Goal: Book appointment/travel/reservation

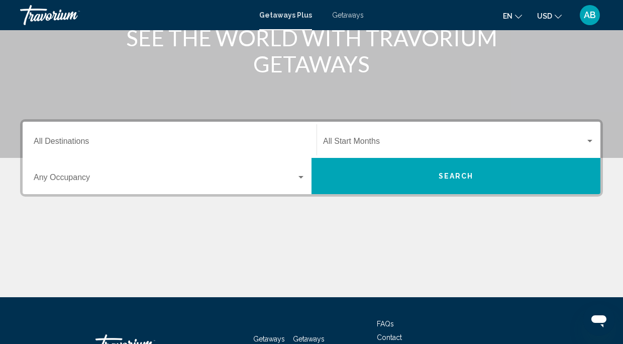
scroll to position [170, 0]
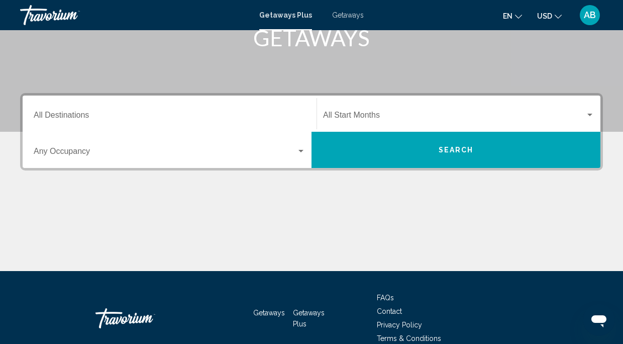
click at [212, 112] on div "Destination All Destinations" at bounding box center [170, 114] width 272 height 32
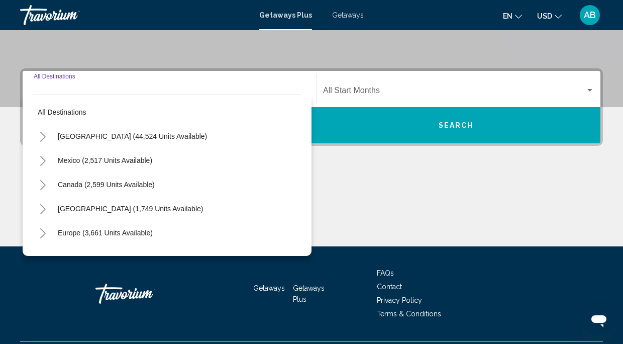
scroll to position [220, 0]
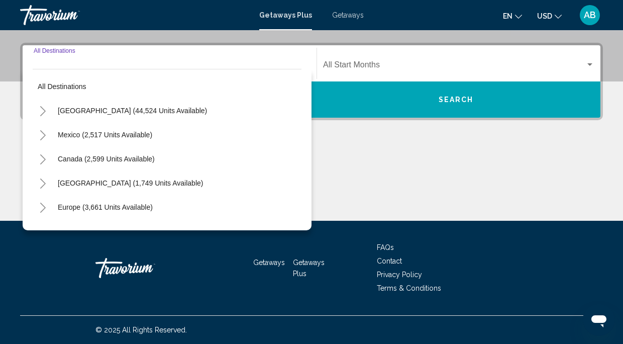
click at [41, 207] on icon "Toggle Europe (3,661 units available)" at bounding box center [43, 207] width 8 height 10
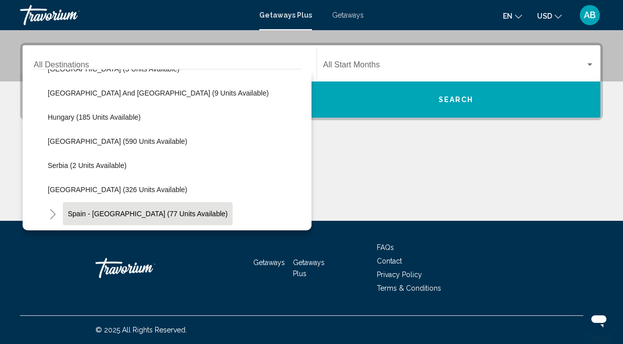
scroll to position [309, 0]
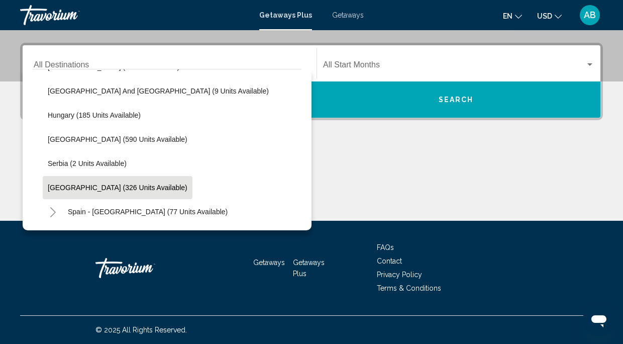
click at [70, 186] on span "[GEOGRAPHIC_DATA] (326 units available)" at bounding box center [118, 187] width 140 height 8
type input "**********"
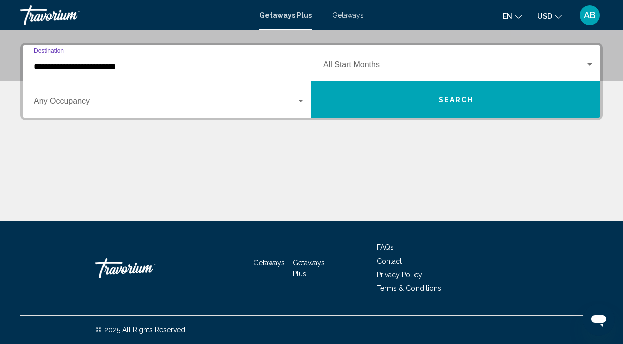
click at [405, 60] on div "Start Month All Start Months" at bounding box center [458, 64] width 271 height 32
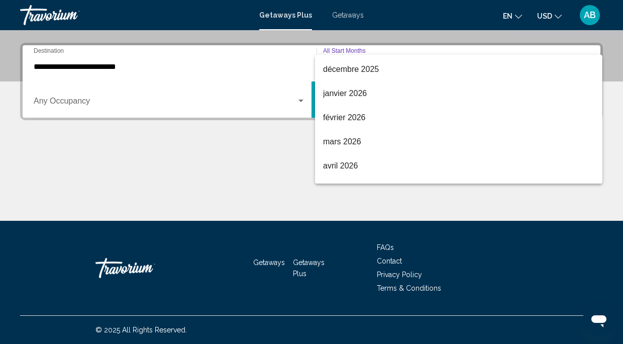
scroll to position [119, 0]
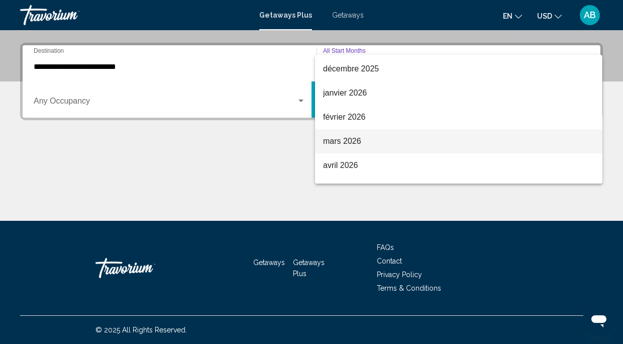
click at [379, 141] on span "mars 2026" at bounding box center [458, 141] width 271 height 24
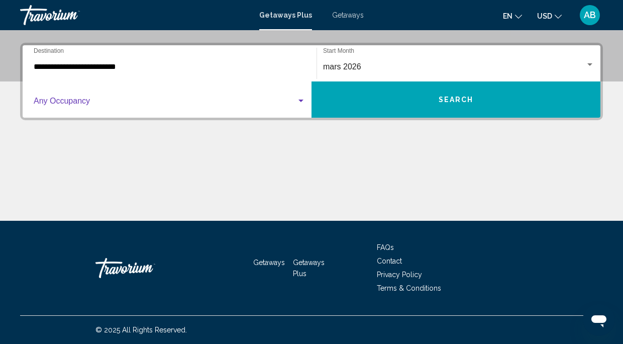
click at [273, 101] on span "Search widget" at bounding box center [165, 102] width 263 height 9
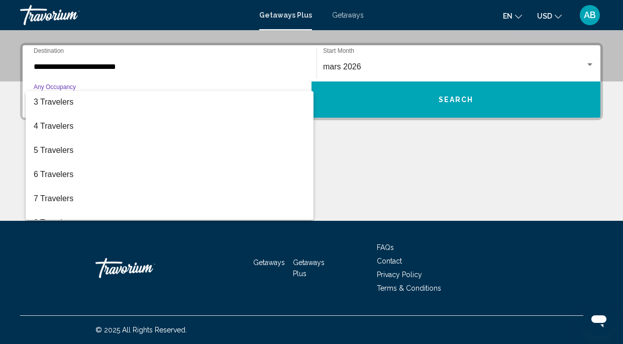
scroll to position [59, 0]
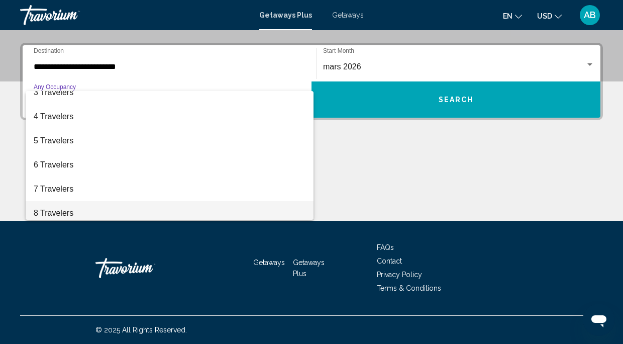
click at [98, 205] on span "8 Travelers" at bounding box center [170, 213] width 272 height 24
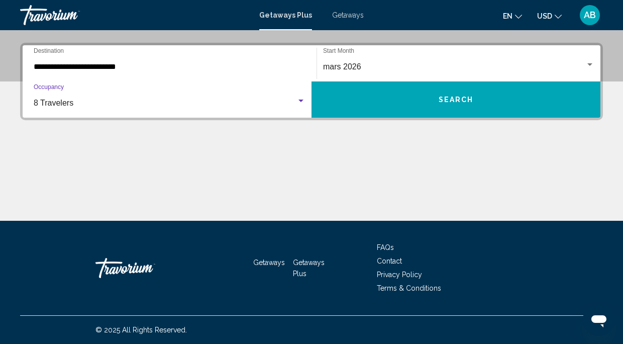
scroll to position [64, 0]
click at [456, 93] on button "Search" at bounding box center [456, 99] width 289 height 36
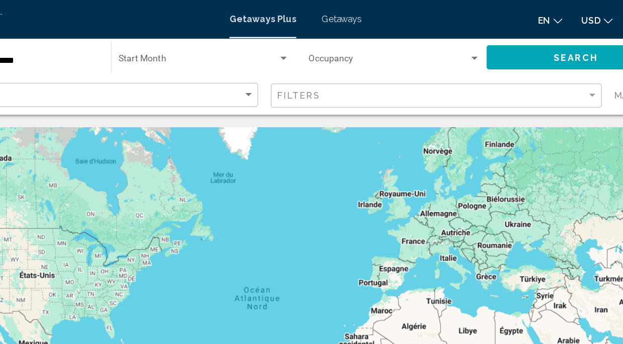
click at [348, 17] on span "Getaways" at bounding box center [348, 15] width 32 height 8
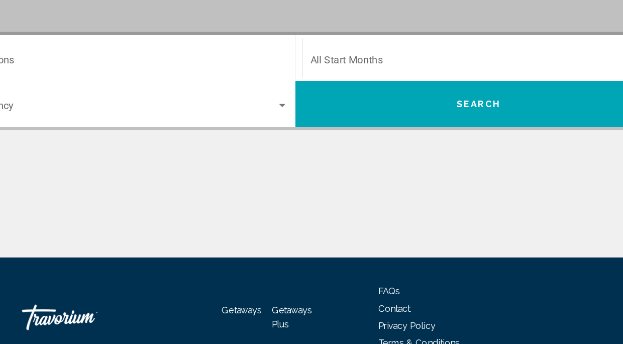
scroll to position [167, 0]
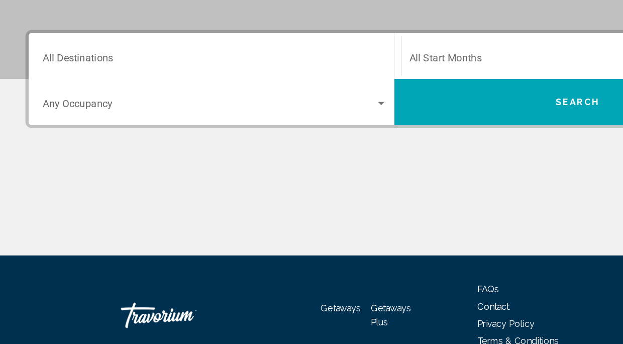
click at [141, 112] on div "Destination All Destinations" at bounding box center [170, 117] width 272 height 32
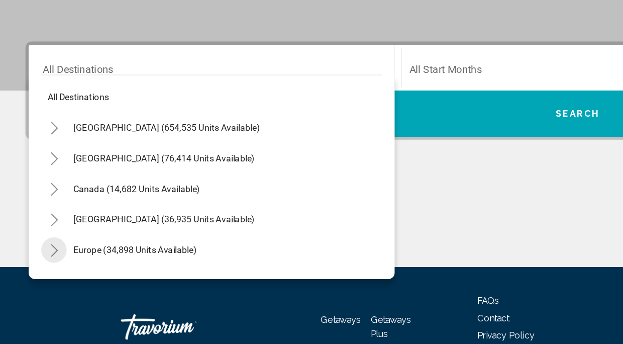
click at [46, 262] on icon "Toggle Europe (34,898 units available)" at bounding box center [43, 261] width 8 height 10
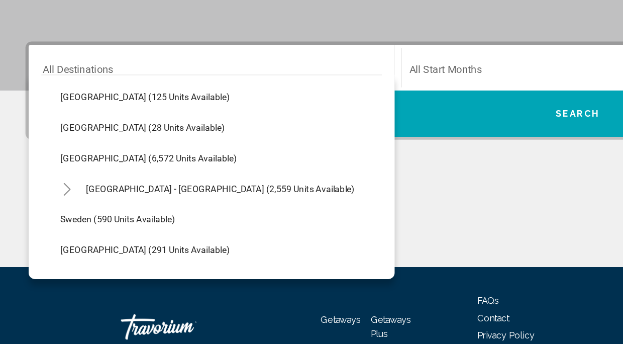
scroll to position [487, 0]
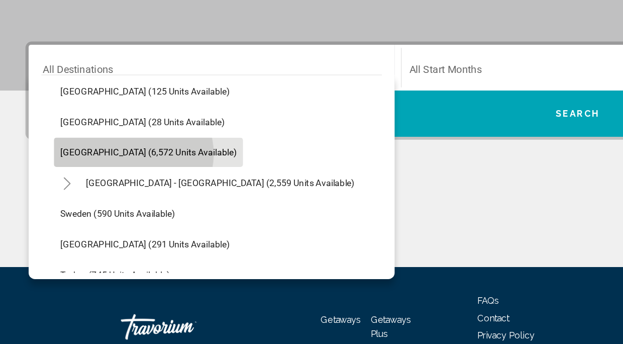
click at [105, 184] on span "[GEOGRAPHIC_DATA] (6,572 units available)" at bounding box center [117, 183] width 139 height 8
type input "**********"
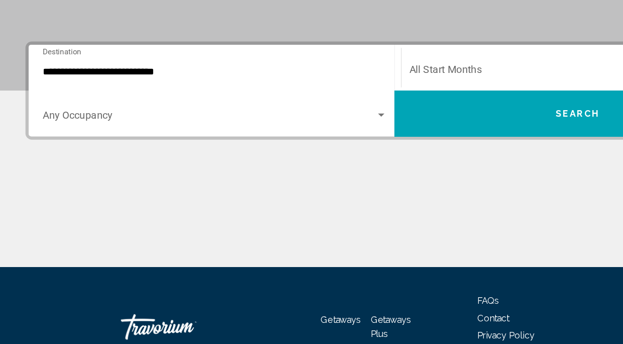
click at [368, 128] on div "Start Month All Start Months" at bounding box center [458, 117] width 271 height 32
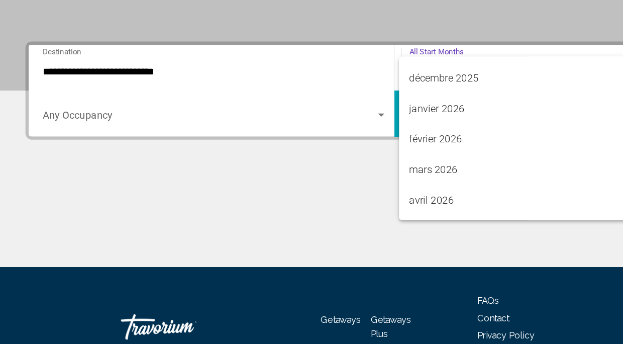
scroll to position [116, 0]
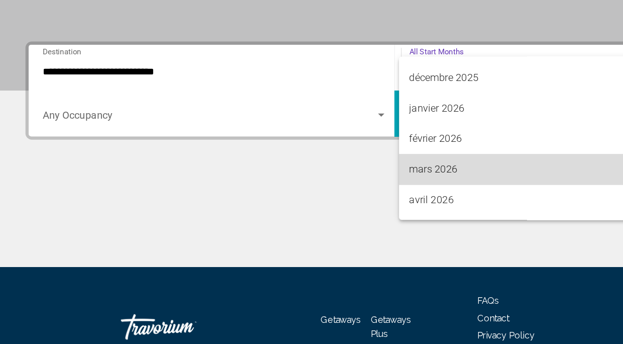
click at [351, 196] on span "mars 2026" at bounding box center [458, 197] width 271 height 24
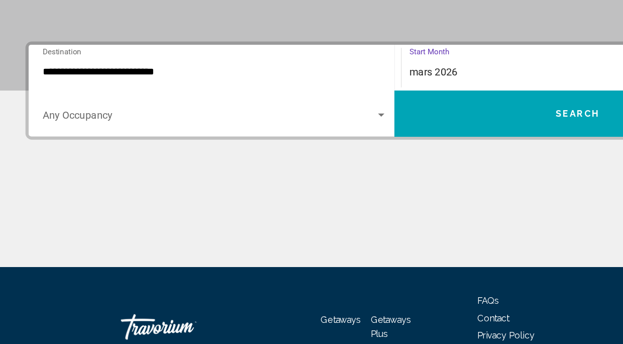
click at [244, 142] on div "Occupancy Any Occupancy" at bounding box center [170, 153] width 272 height 32
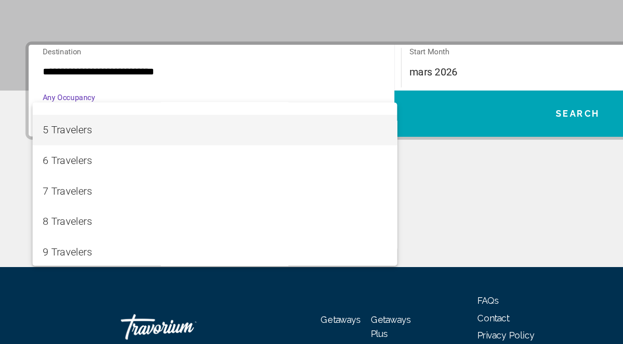
scroll to position [113, 0]
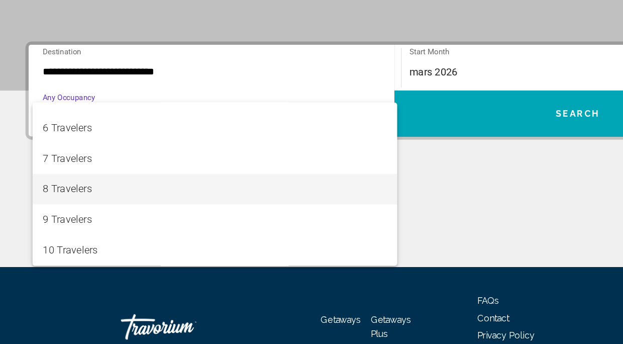
click at [151, 218] on span "8 Travelers" at bounding box center [170, 212] width 272 height 24
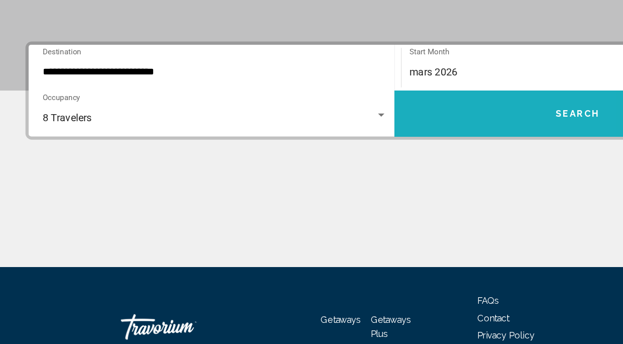
click at [393, 161] on button "Search" at bounding box center [456, 153] width 289 height 36
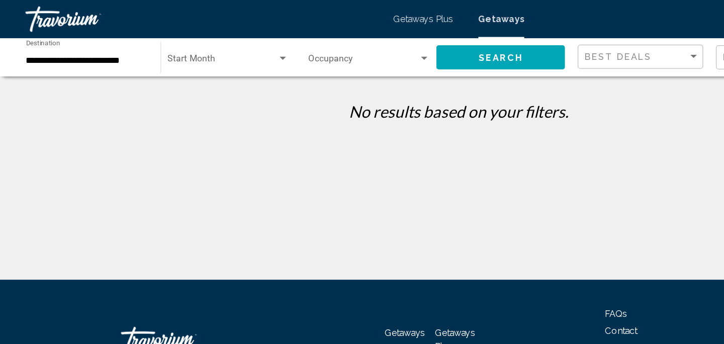
click at [319, 46] on span "Search widget" at bounding box center [286, 48] width 87 height 8
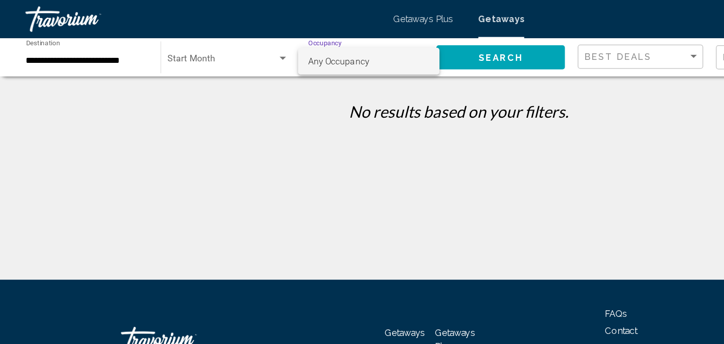
click at [327, 47] on span "Any Occupancy" at bounding box center [291, 48] width 96 height 21
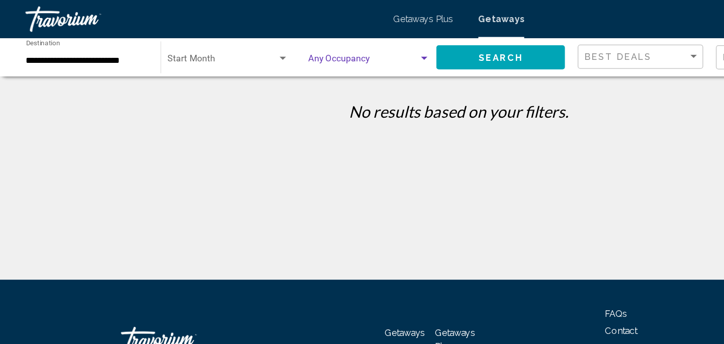
click at [339, 47] on div "Occupancy Any Occupancy" at bounding box center [291, 46] width 107 height 28
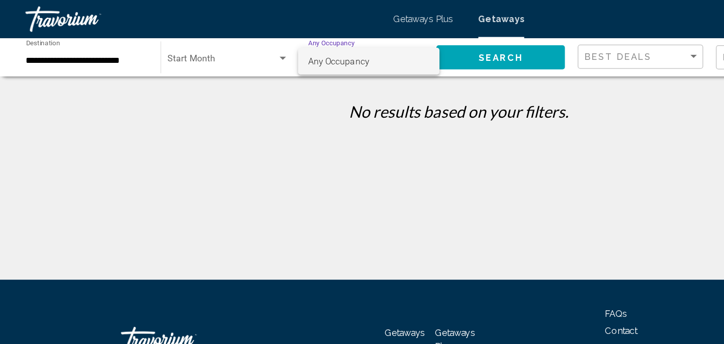
click at [326, 46] on span "Any Occupancy" at bounding box center [291, 48] width 96 height 21
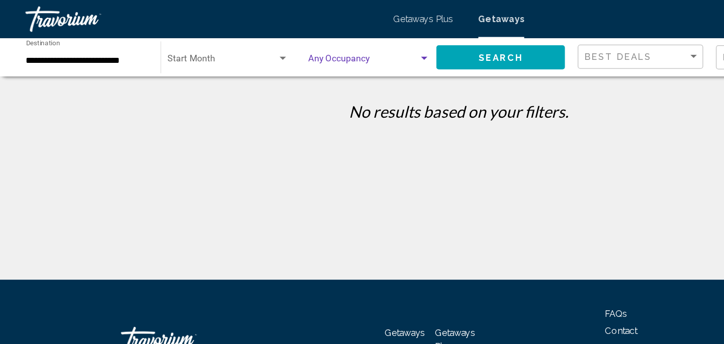
click at [207, 50] on span "Search widget" at bounding box center [175, 48] width 86 height 8
